Goal: Find specific page/section: Find specific page/section

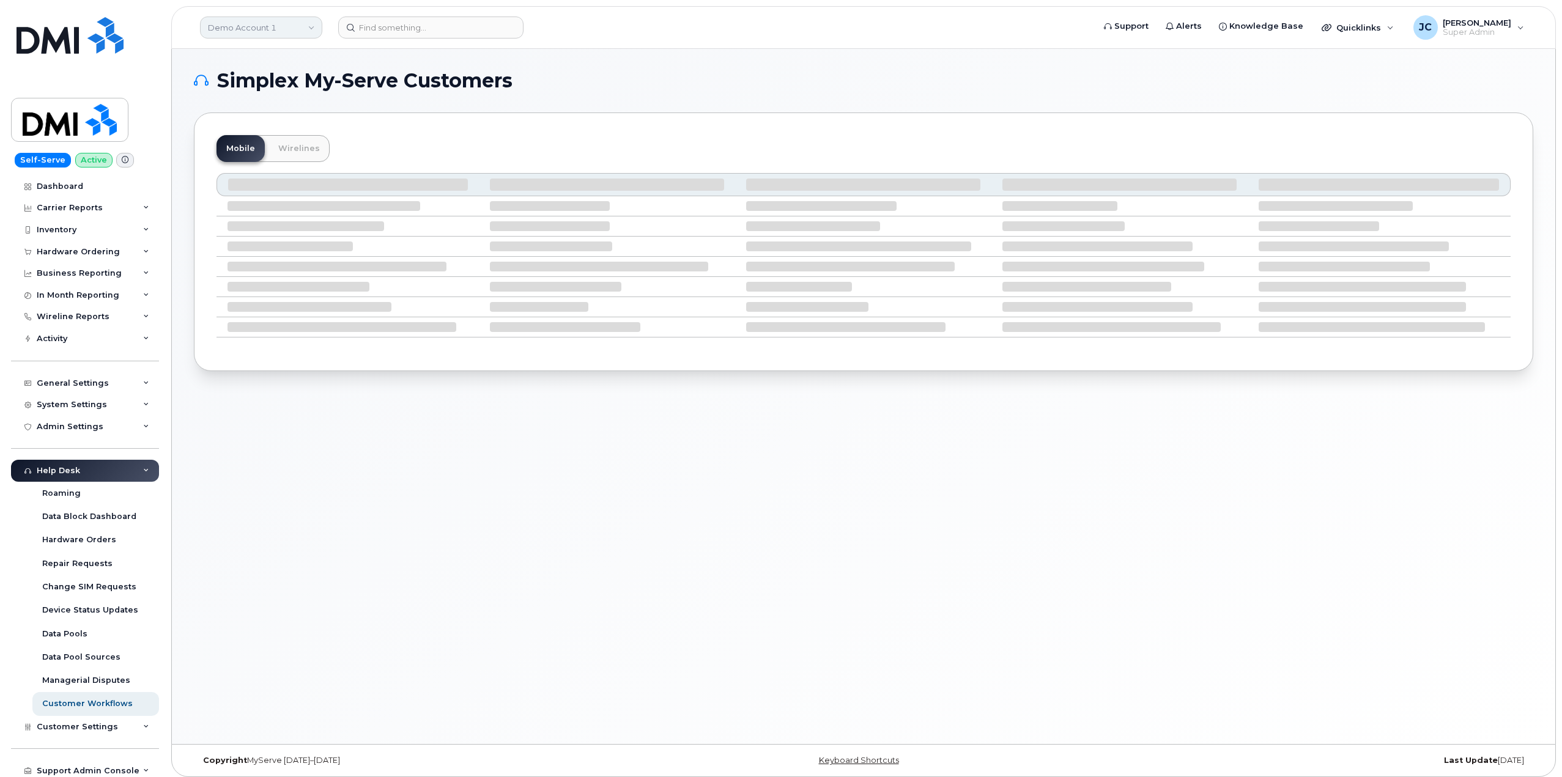
click at [302, 28] on link "Demo Account 1" at bounding box center [261, 28] width 122 height 22
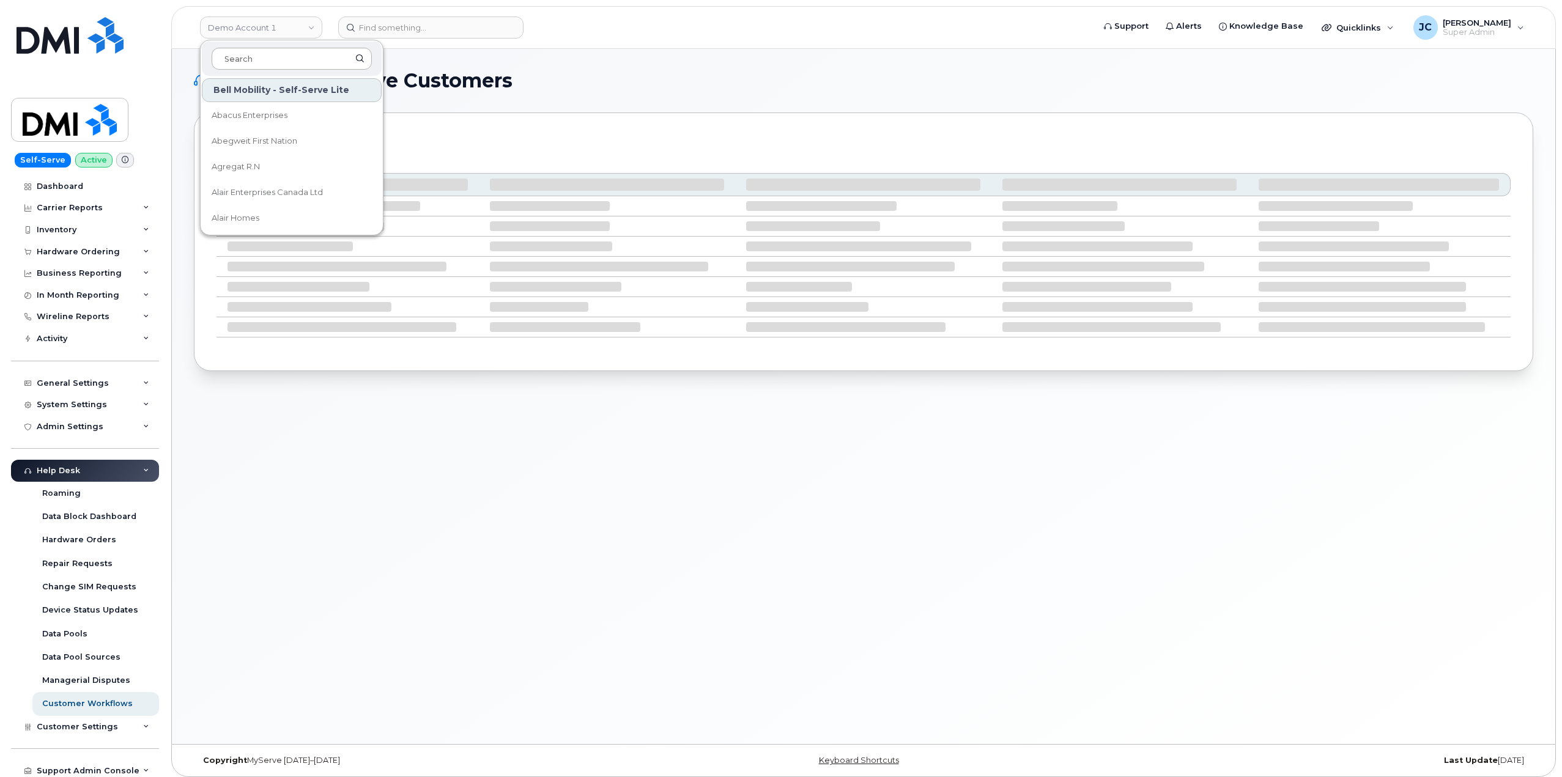
click at [256, 62] on input at bounding box center [292, 59] width 160 height 22
type input "kie"
click at [251, 166] on span "Kiewit Corporation" at bounding box center [249, 167] width 75 height 12
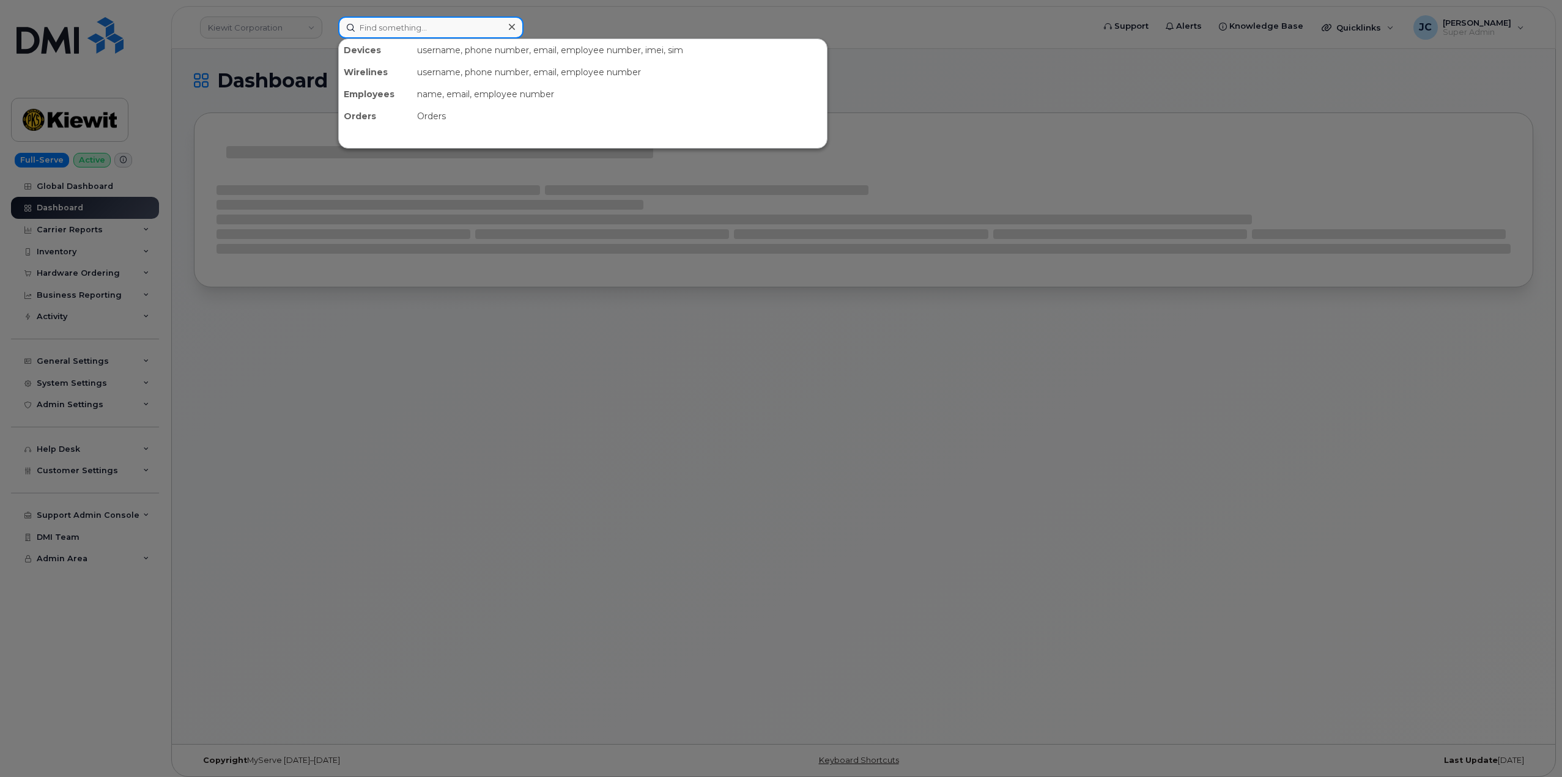
click at [400, 28] on input at bounding box center [430, 28] width 185 height 22
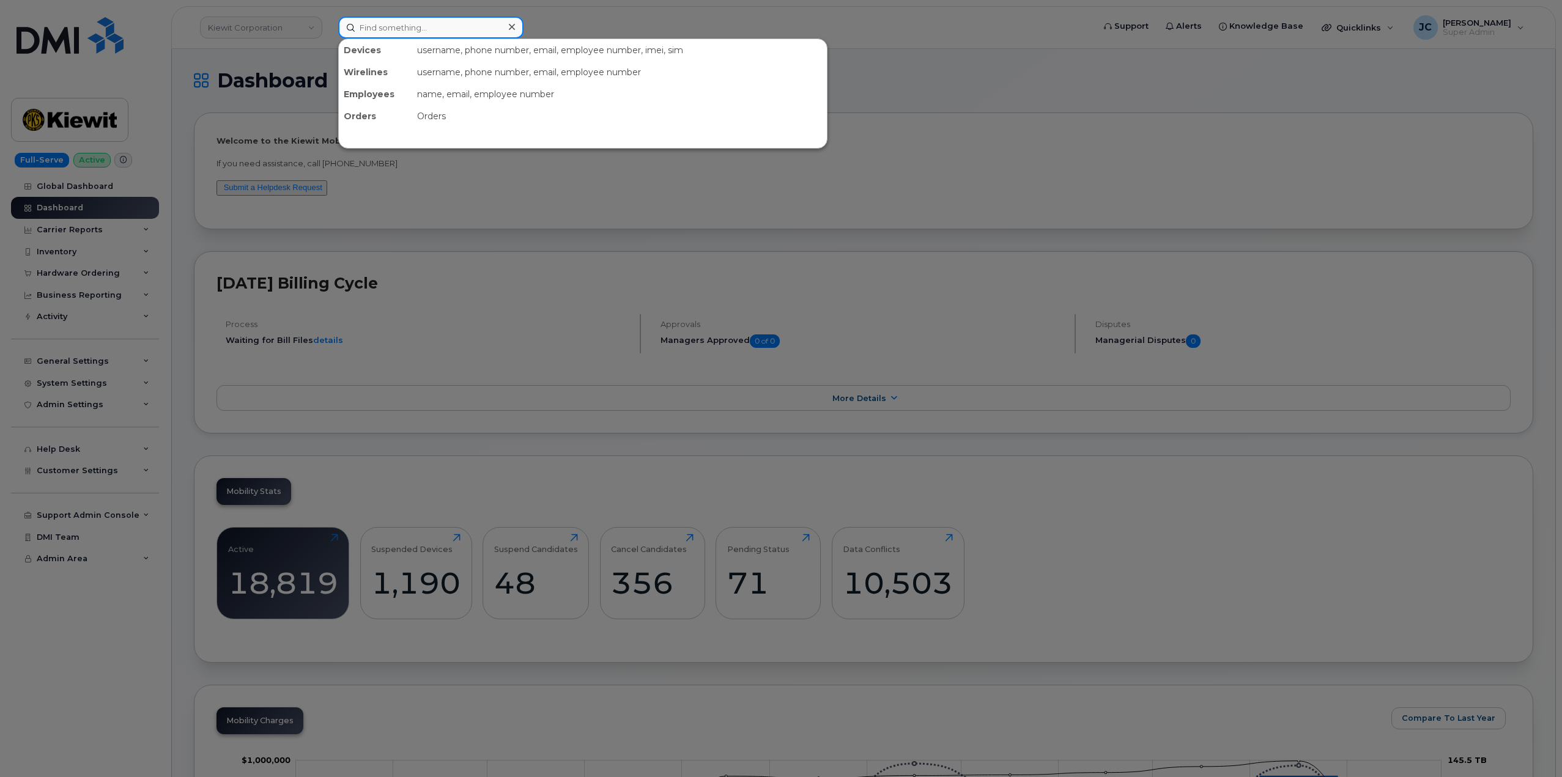
click at [428, 26] on input at bounding box center [430, 28] width 185 height 22
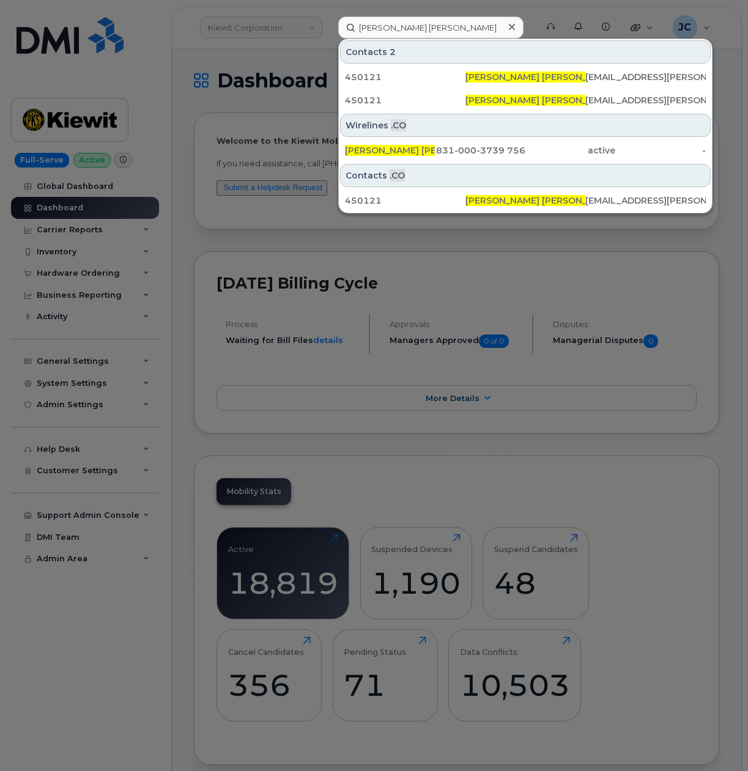
drag, startPoint x: 405, startPoint y: 39, endPoint x: 396, endPoint y: 36, distance: 8.9
click at [401, 34] on div "jackson bell Contacts 2 450121 Jackson Bell JACK.BELL@KIEWIT.COM 450121 Jackson…" at bounding box center [433, 28] width 190 height 22
click at [398, 20] on input "jackson bell" at bounding box center [430, 28] width 185 height 22
drag, startPoint x: 437, startPoint y: 32, endPoint x: 306, endPoint y: 23, distance: 130.6
click at [328, 24] on div "jackson bell Contacts 2 450121 Jackson Bell JACK.BELL@KIEWIT.COM 450121 Jackson…" at bounding box center [433, 28] width 210 height 22
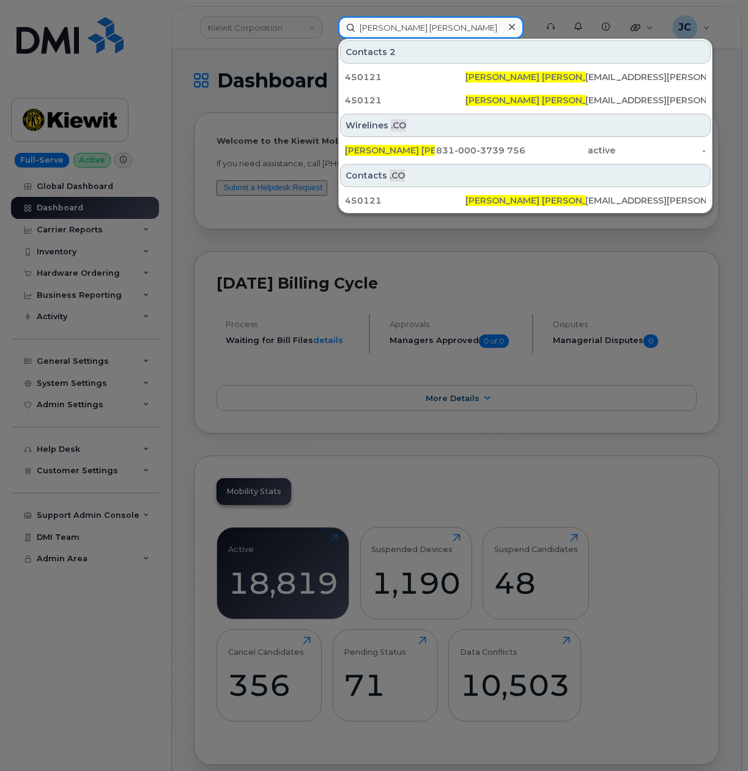
paste input "402.215.3523"
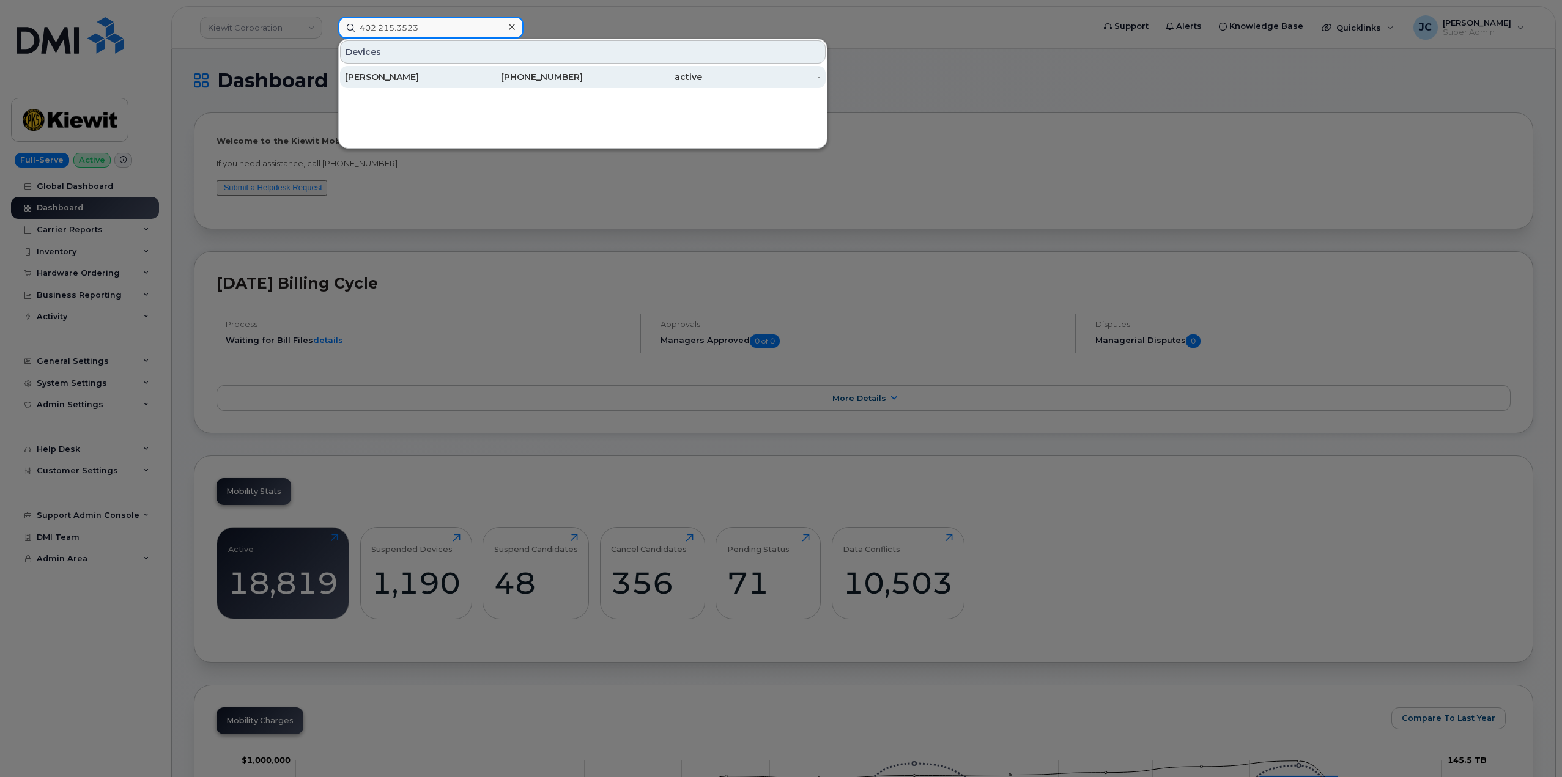
type input "402.215.3523"
click at [431, 78] on div "[PERSON_NAME]" at bounding box center [404, 77] width 119 height 12
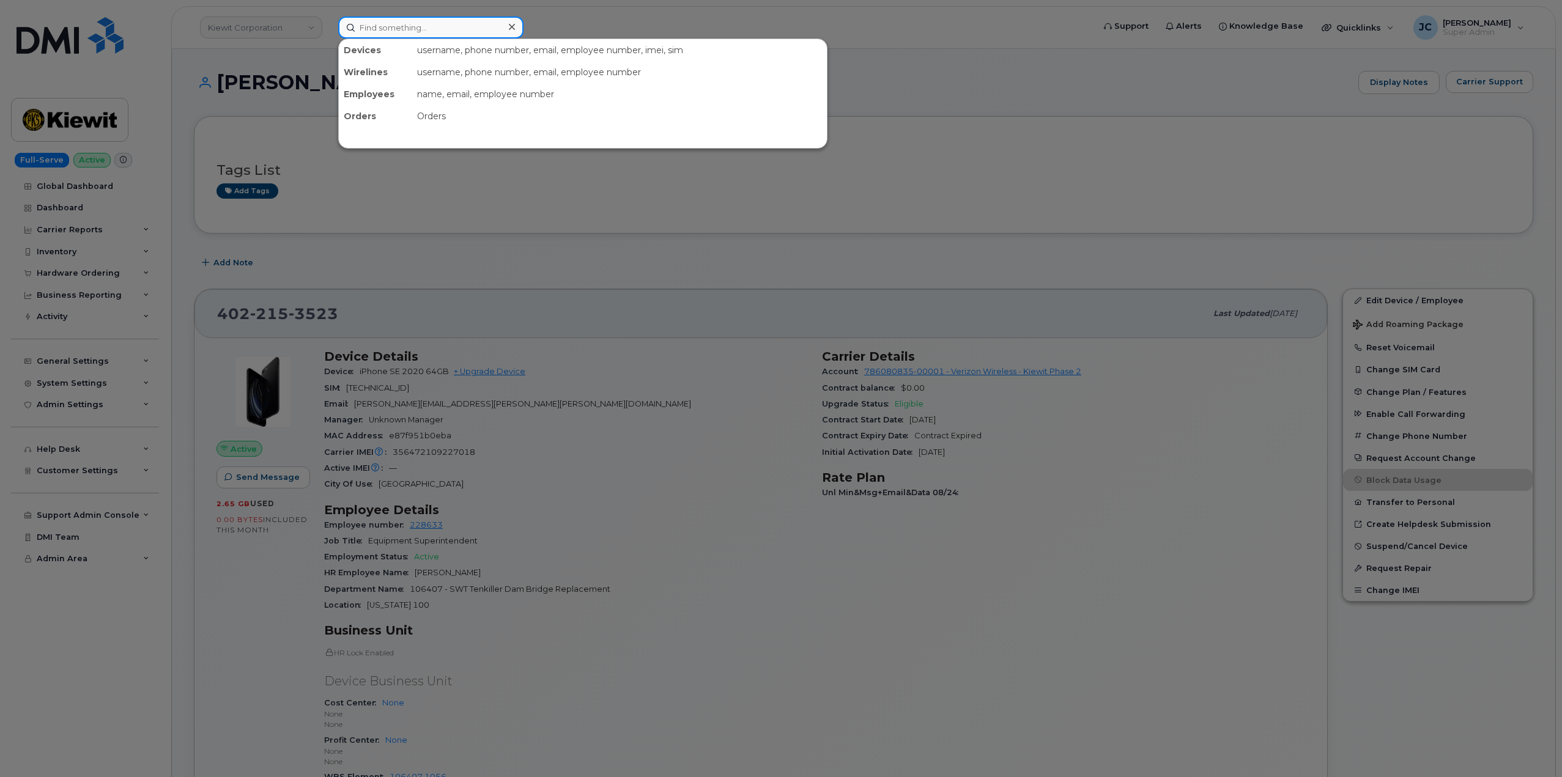
click at [404, 22] on input at bounding box center [430, 28] width 185 height 22
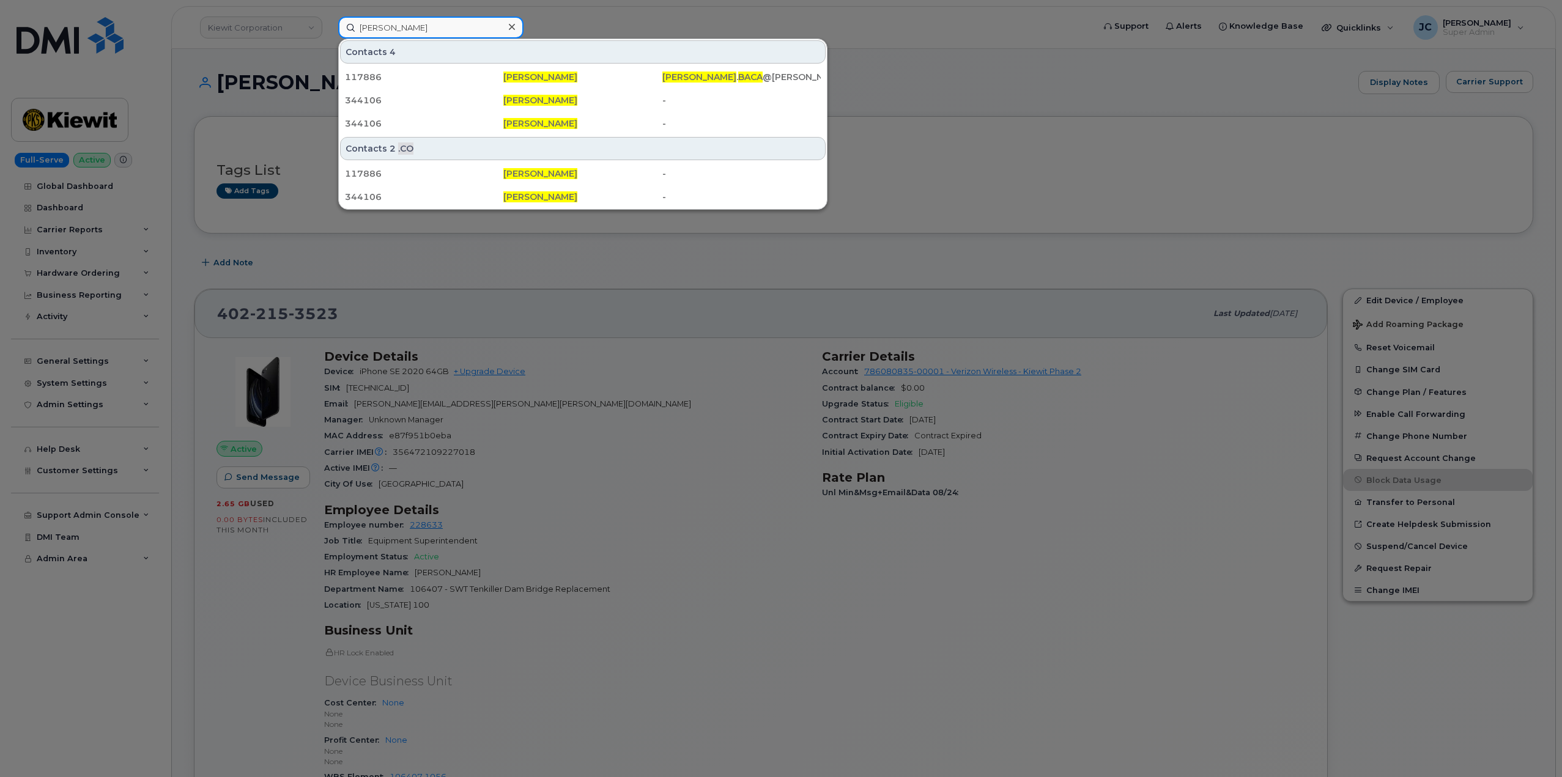
type input "[PERSON_NAME]"
click at [992, 88] on div at bounding box center [781, 388] width 1562 height 777
